Goal: Contribute content

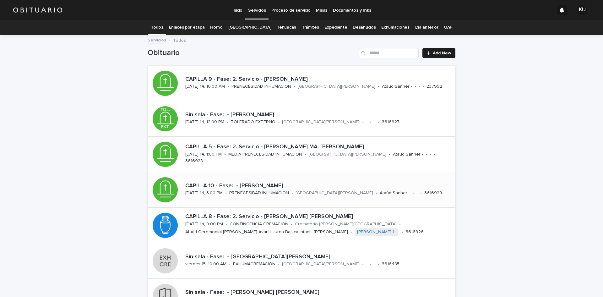
click at [374, 179] on div "CAPILLA 10 - Fase: - CEVADA [PERSON_NAME] [DATE] 14, 3:00 PM • PRENECESIDAD INH…" at bounding box center [302, 189] width 308 height 35
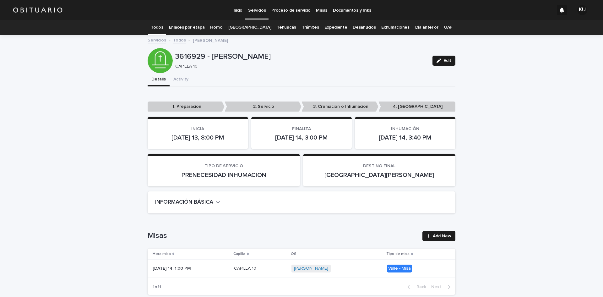
click at [434, 58] on button "Edit" at bounding box center [443, 61] width 23 height 10
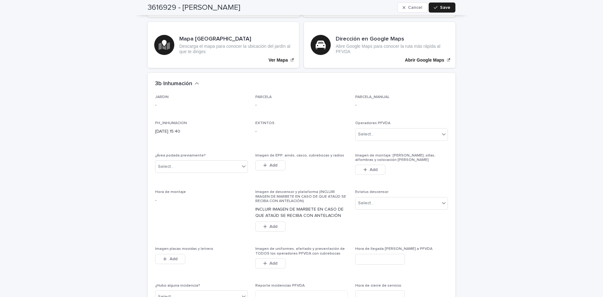
scroll to position [1671, 0]
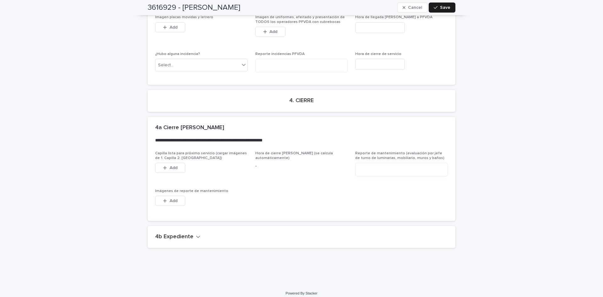
click at [196, 234] on icon "button" at bounding box center [198, 237] width 4 height 6
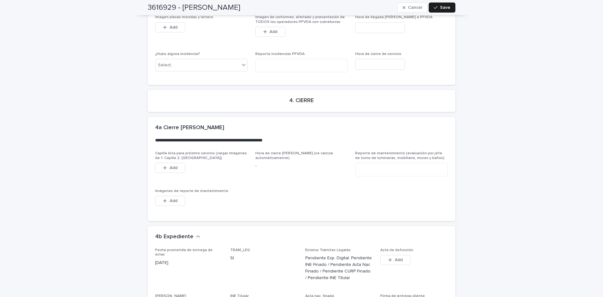
scroll to position [1904, 0]
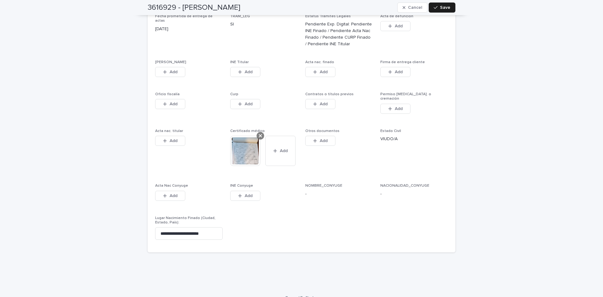
click at [259, 133] on icon at bounding box center [260, 135] width 3 height 5
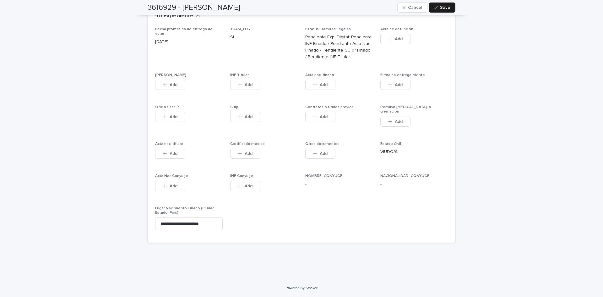
click at [238, 138] on div "Fecha prometida de entrega de actas [DATE] TRAM_LEG SI Estatus Trámites Legales…" at bounding box center [301, 131] width 293 height 208
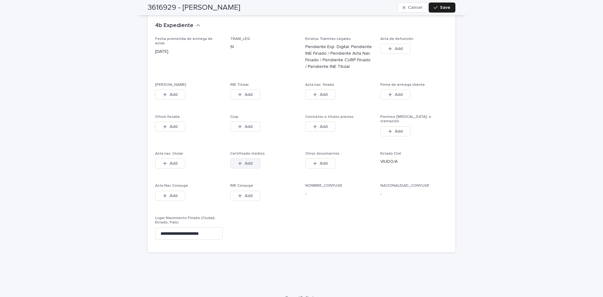
click at [241, 158] on button "Add" at bounding box center [245, 163] width 30 height 10
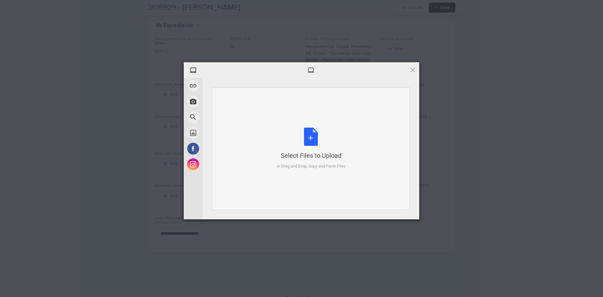
click at [312, 140] on div "Select Files to Upload or Drag and Drop, Copy and Paste Files" at bounding box center [311, 148] width 69 height 42
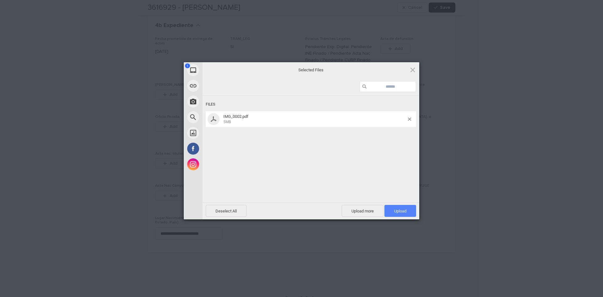
click at [406, 213] on span "Upload 1" at bounding box center [400, 210] width 12 height 5
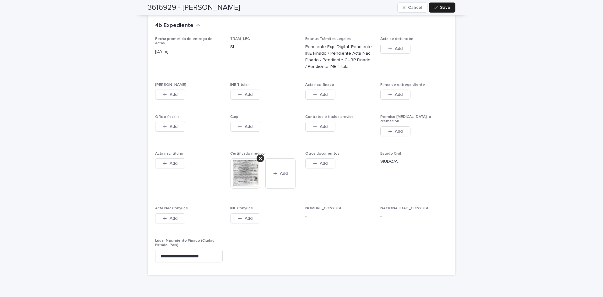
click at [163, 93] on icon "button" at bounding box center [164, 94] width 3 height 3
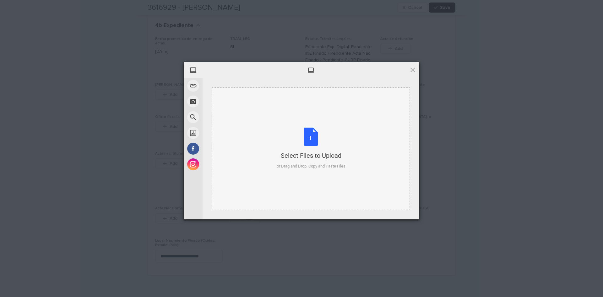
click at [314, 138] on div "Select Files to Upload or Drag and Drop, Copy and Paste Files" at bounding box center [311, 148] width 69 height 42
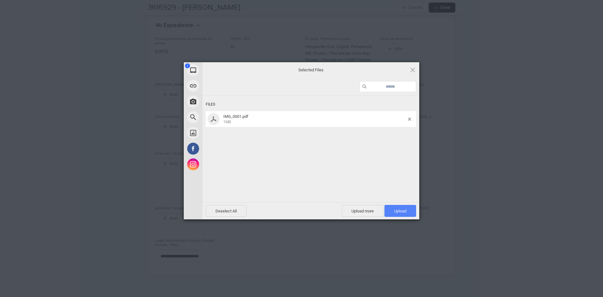
click at [393, 209] on span "Upload 1" at bounding box center [400, 211] width 32 height 12
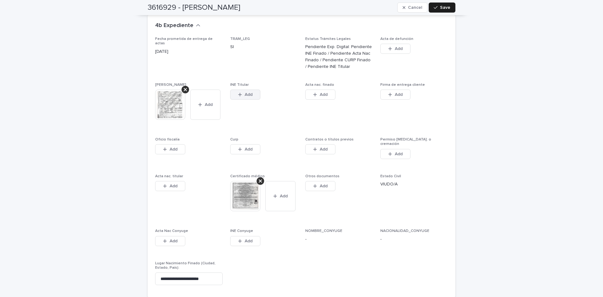
click at [247, 89] on button "Add" at bounding box center [245, 94] width 30 height 10
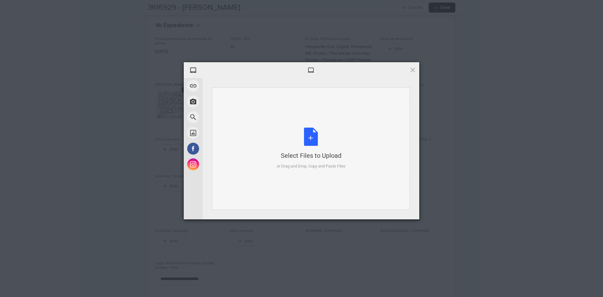
click at [316, 136] on div "Select Files to Upload or Drag and Drop, Copy and Paste Files" at bounding box center [311, 148] width 69 height 42
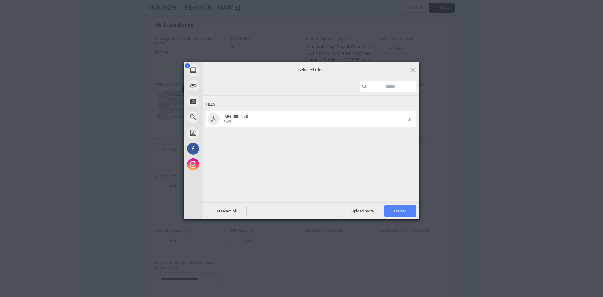
click at [386, 209] on span "Upload 1" at bounding box center [400, 211] width 32 height 12
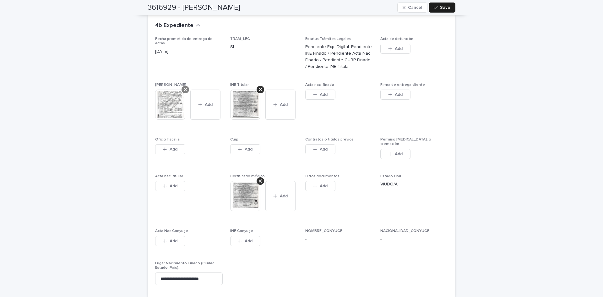
click at [184, 88] on icon at bounding box center [185, 89] width 3 height 3
click at [172, 92] on span "Add" at bounding box center [174, 94] width 8 height 4
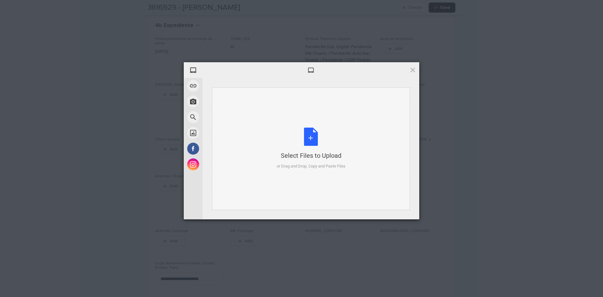
click at [305, 137] on div "Select Files to Upload or Drag and Drop, Copy and Paste Files" at bounding box center [311, 148] width 69 height 42
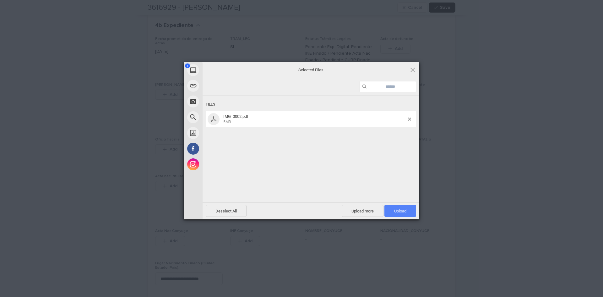
click at [401, 212] on span "Upload 1" at bounding box center [400, 210] width 12 height 5
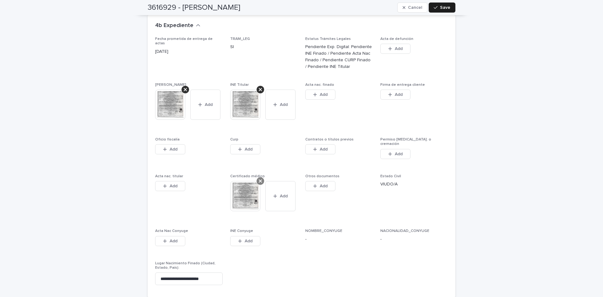
click at [259, 178] on icon at bounding box center [260, 180] width 3 height 5
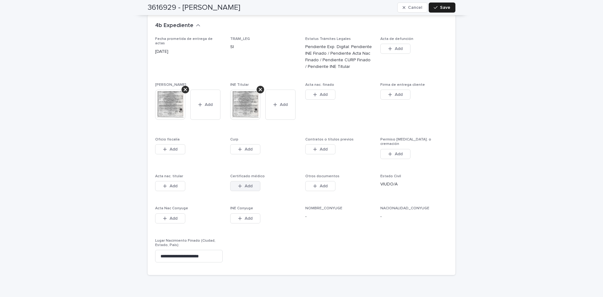
click at [245, 184] on span "Add" at bounding box center [249, 186] width 8 height 4
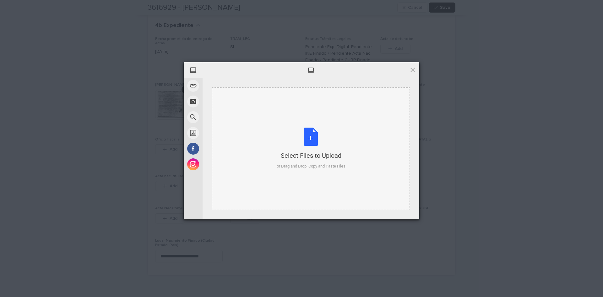
click at [310, 138] on div "Select Files to Upload or Drag and Drop, Copy and Paste Files" at bounding box center [311, 148] width 69 height 42
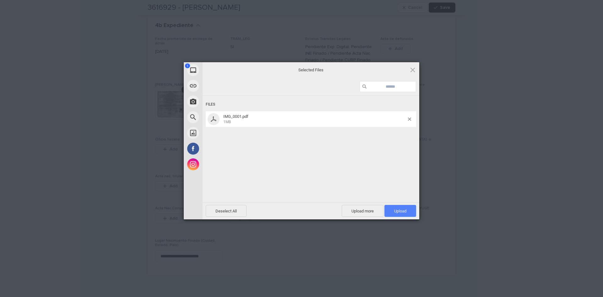
click at [394, 212] on span "Upload 1" at bounding box center [400, 210] width 12 height 5
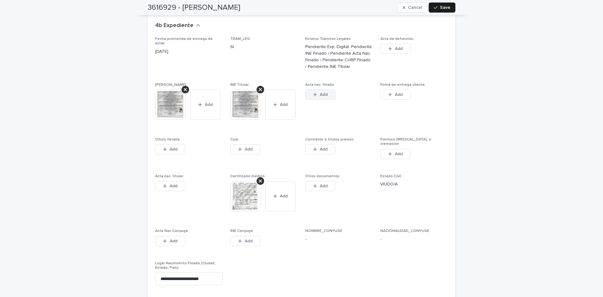
click at [320, 92] on span "Add" at bounding box center [324, 94] width 8 height 4
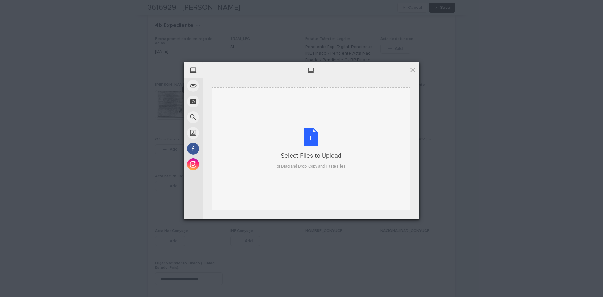
click at [311, 133] on div "Select Files to Upload or Drag and Drop, Copy and Paste Files" at bounding box center [311, 148] width 69 height 42
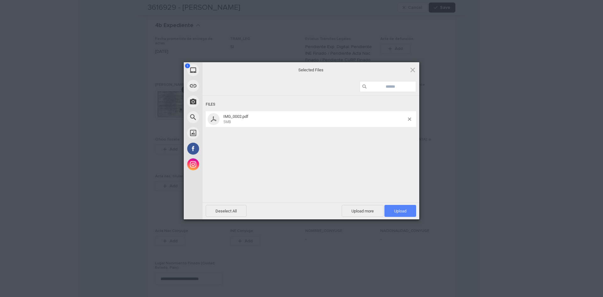
click at [410, 208] on span "Upload 1" at bounding box center [400, 211] width 32 height 12
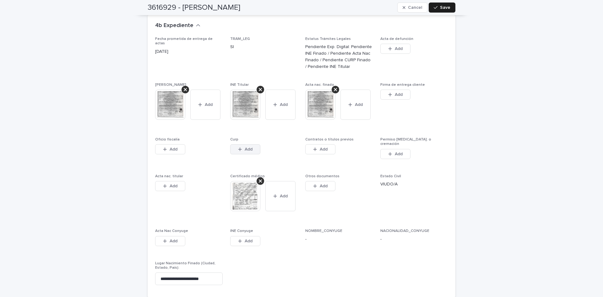
click at [253, 147] on button "Add" at bounding box center [245, 149] width 30 height 10
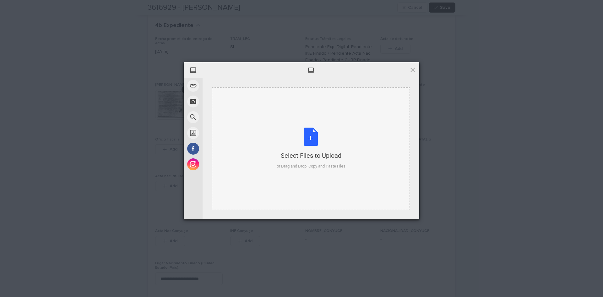
click at [315, 137] on div "Select Files to Upload or Drag and Drop, Copy and Paste Files" at bounding box center [311, 148] width 69 height 42
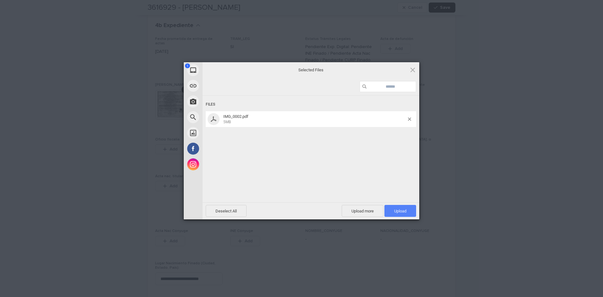
click at [405, 212] on span "Upload 1" at bounding box center [400, 210] width 12 height 5
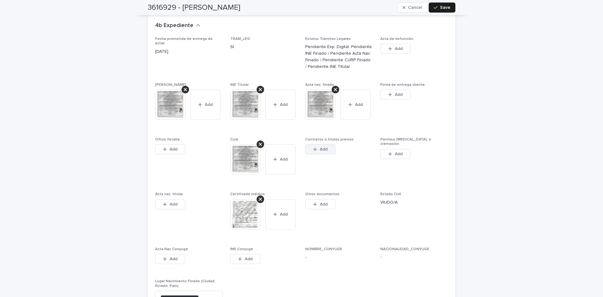
click at [322, 147] on span "Add" at bounding box center [324, 149] width 8 height 4
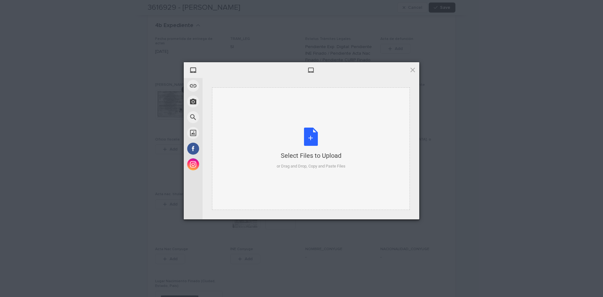
click at [309, 140] on div "Select Files to Upload or Drag and Drop, Copy and Paste Files" at bounding box center [311, 148] width 69 height 42
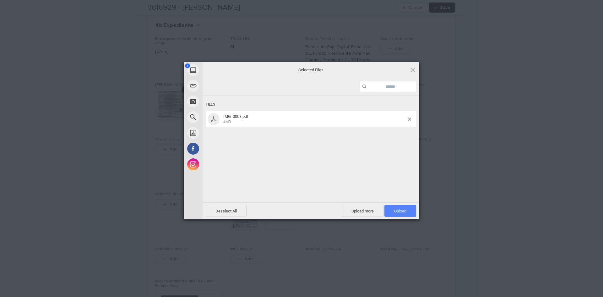
click at [398, 208] on span "Upload 1" at bounding box center [400, 210] width 12 height 5
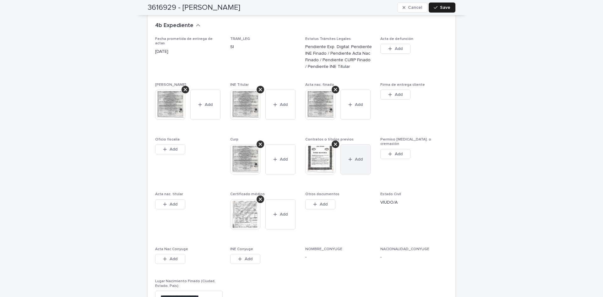
click at [350, 148] on button "Add" at bounding box center [355, 159] width 30 height 30
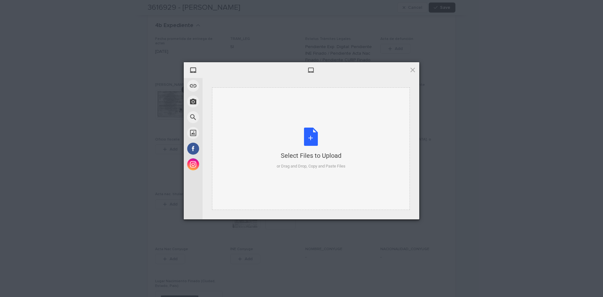
click at [311, 137] on div "Select Files to Upload or Drag and Drop, Copy and Paste Files" at bounding box center [311, 148] width 69 height 42
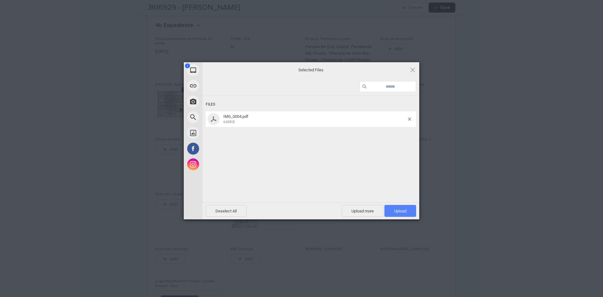
click at [391, 211] on span "Upload 1" at bounding box center [400, 211] width 32 height 12
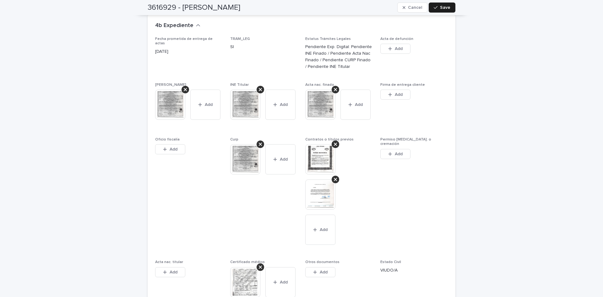
click at [316, 149] on img at bounding box center [320, 159] width 30 height 30
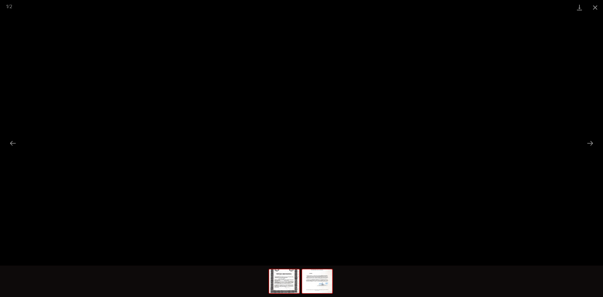
click at [323, 279] on img at bounding box center [317, 281] width 30 height 24
click at [313, 278] on img at bounding box center [317, 281] width 30 height 24
click at [295, 282] on img at bounding box center [284, 281] width 30 height 24
click at [595, 8] on button "Close gallery" at bounding box center [595, 7] width 16 height 15
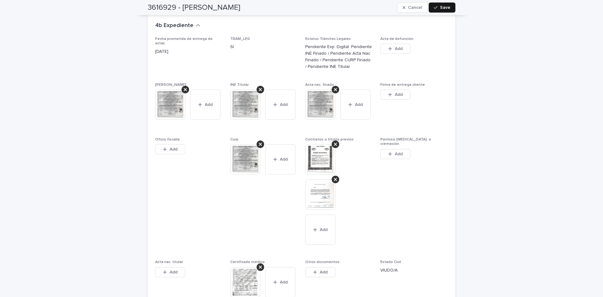
click at [445, 8] on span "Save" at bounding box center [445, 7] width 10 height 4
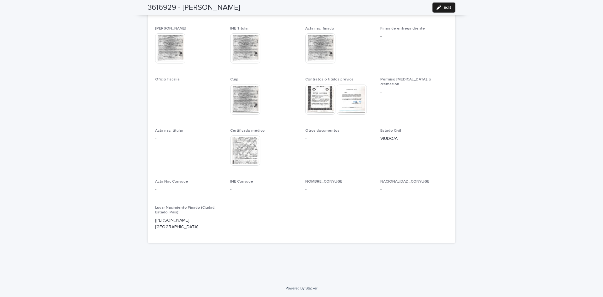
scroll to position [1768, 0]
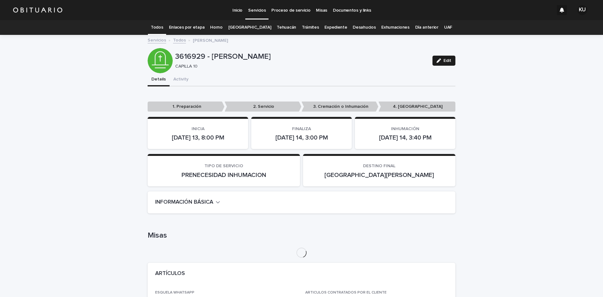
click at [251, 28] on link "[GEOGRAPHIC_DATA]" at bounding box center [249, 27] width 43 height 15
